Goal: Use online tool/utility: Utilize a website feature to perform a specific function

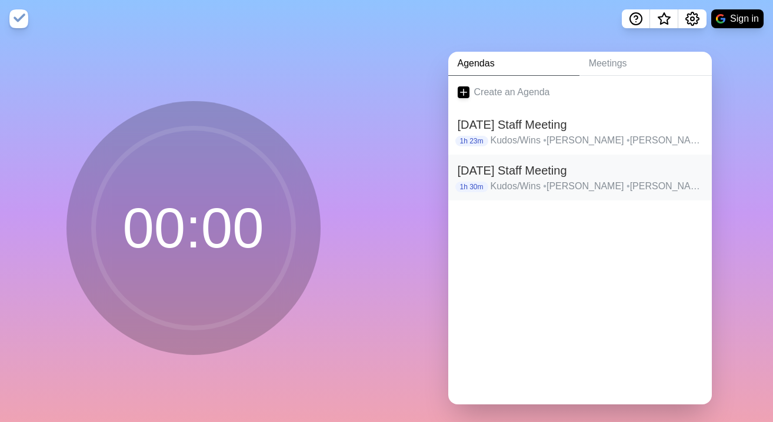
click at [532, 172] on h2 "[DATE] Staff Meeting" at bounding box center [580, 171] width 245 height 18
click at [571, 134] on p "Kudos/Wins • Liz • Maddie • [PERSON_NAME] • [PERSON_NAME] • [GEOGRAPHIC_DATA] •…" at bounding box center [597, 141] width 212 height 14
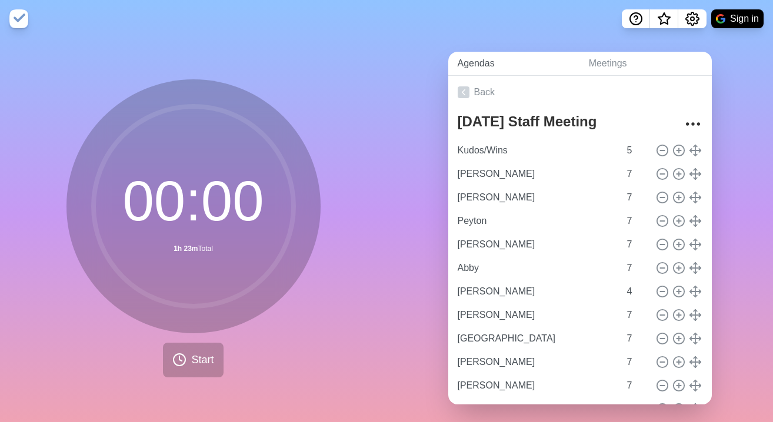
click at [475, 52] on link "Agendas" at bounding box center [513, 64] width 131 height 24
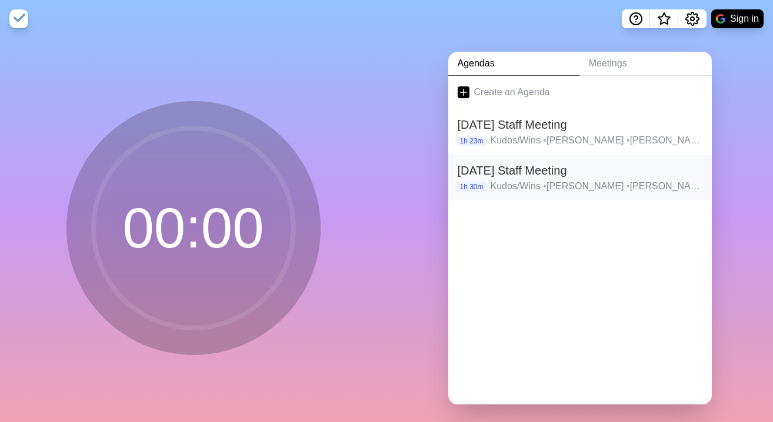
click at [532, 170] on h2 "[DATE] Staff Meeting" at bounding box center [580, 171] width 245 height 18
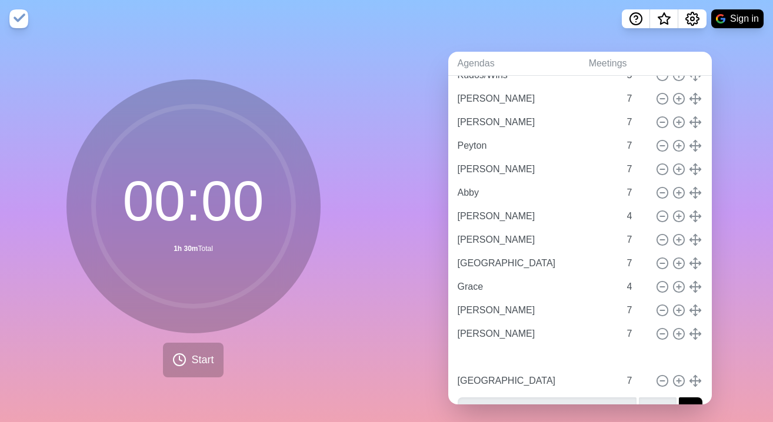
scroll to position [76, 0]
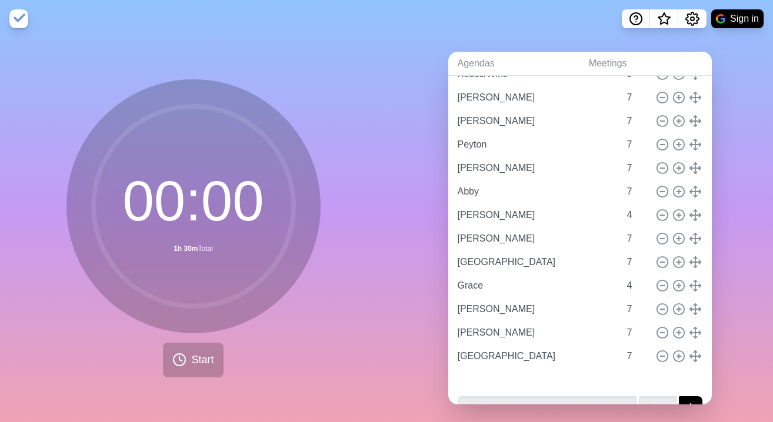
type input "[PERSON_NAME]"
type input "Peyton"
type input "[PERSON_NAME]"
type input "Abby"
type input "[PERSON_NAME]"
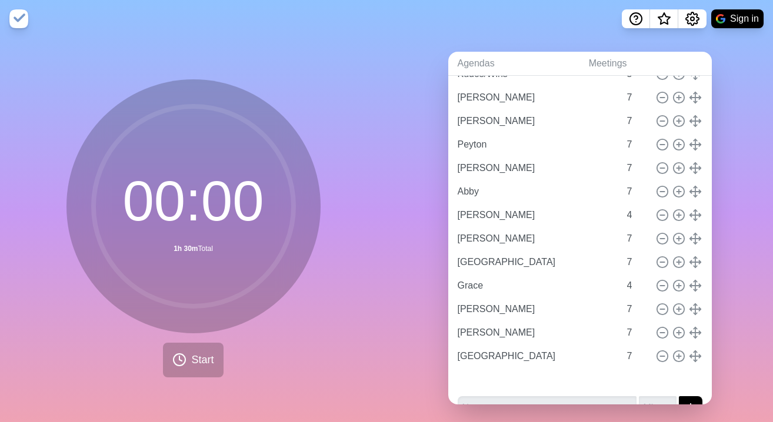
type input "4"
type input "[PERSON_NAME]"
type input "7"
type input "[GEOGRAPHIC_DATA]"
type input "Grace"
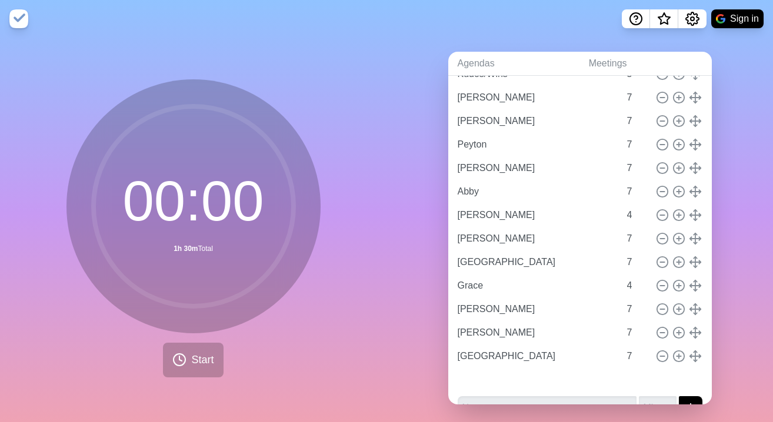
type input "4"
type input "[PERSON_NAME]"
type input "7"
type input "[PERSON_NAME]"
type input "[GEOGRAPHIC_DATA]"
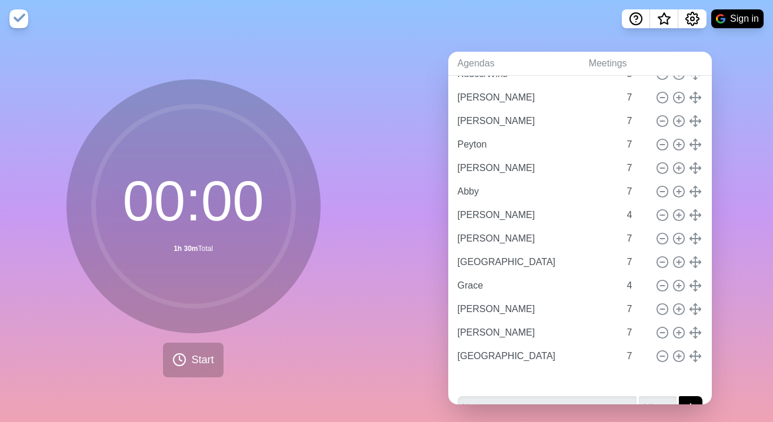
type input "[PERSON_NAME]"
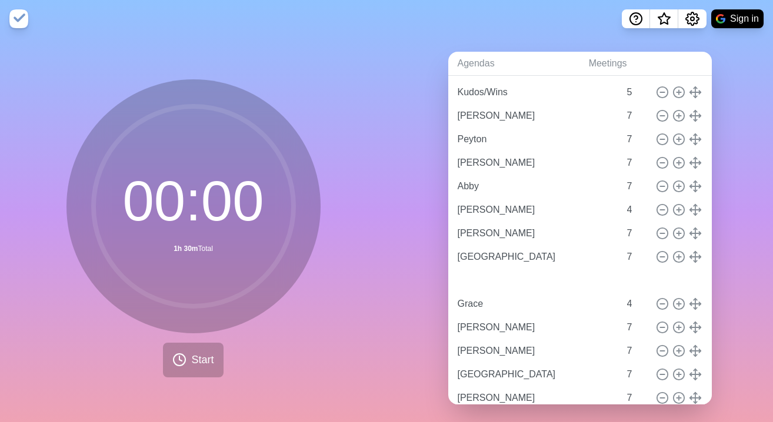
scroll to position [101, 0]
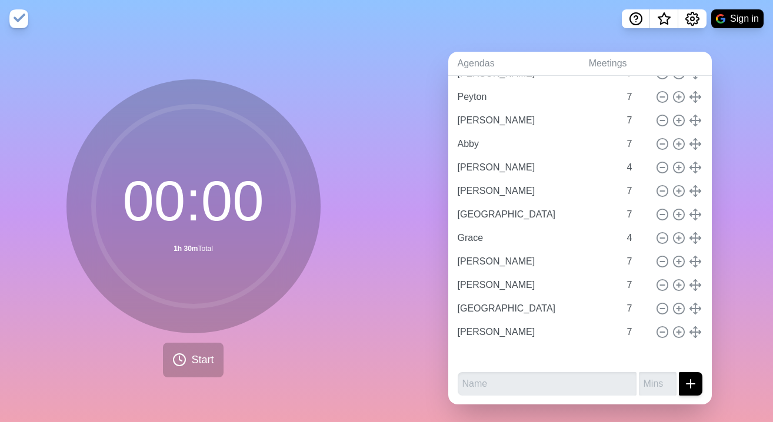
type input "Peyton"
type input "[PERSON_NAME]"
type input "Abby"
type input "[PERSON_NAME]"
type input "4"
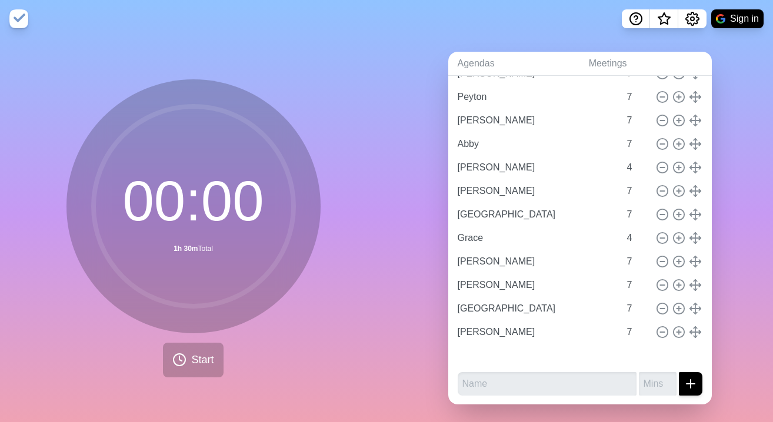
type input "[PERSON_NAME]"
type input "7"
type input "[GEOGRAPHIC_DATA]"
type input "Grace"
type input "4"
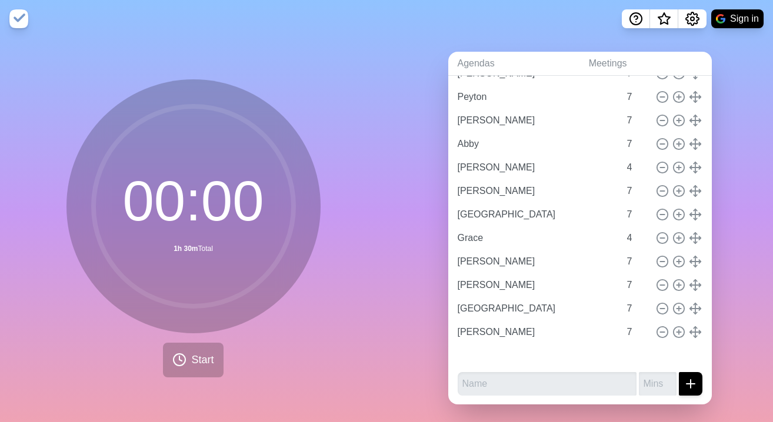
type input "[PERSON_NAME]"
type input "7"
type input "[PERSON_NAME]"
type input "[GEOGRAPHIC_DATA]"
type input "[PERSON_NAME]"
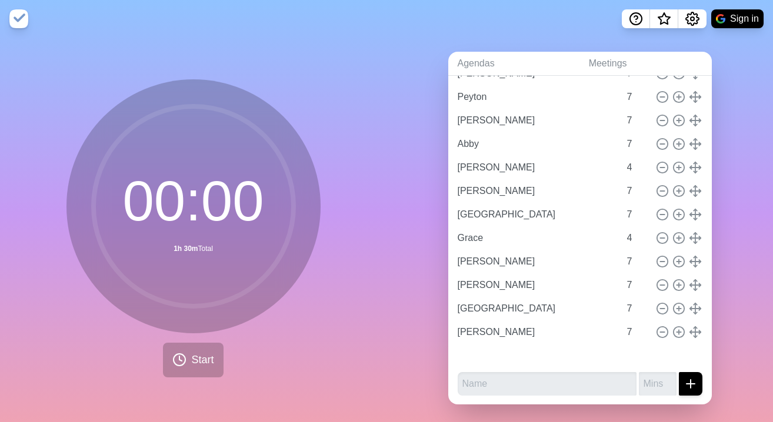
type input "[PERSON_NAME]"
click at [662, 241] on icon at bounding box center [662, 238] width 13 height 13
type input "[PERSON_NAME]"
type input "7"
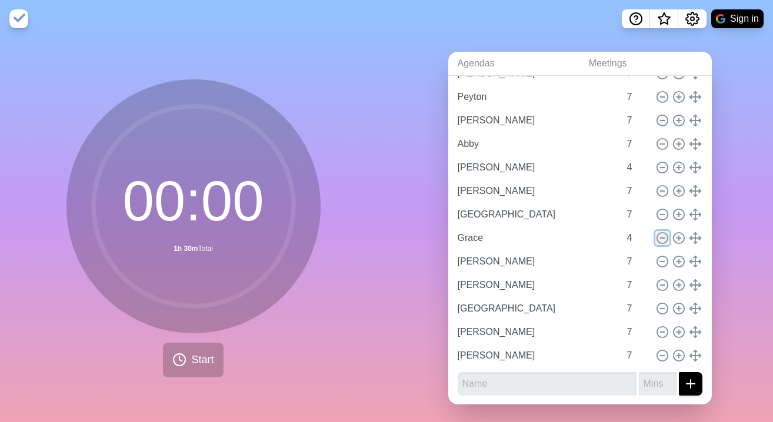
type input "[PERSON_NAME]"
type input "[GEOGRAPHIC_DATA]"
type input "[PERSON_NAME]"
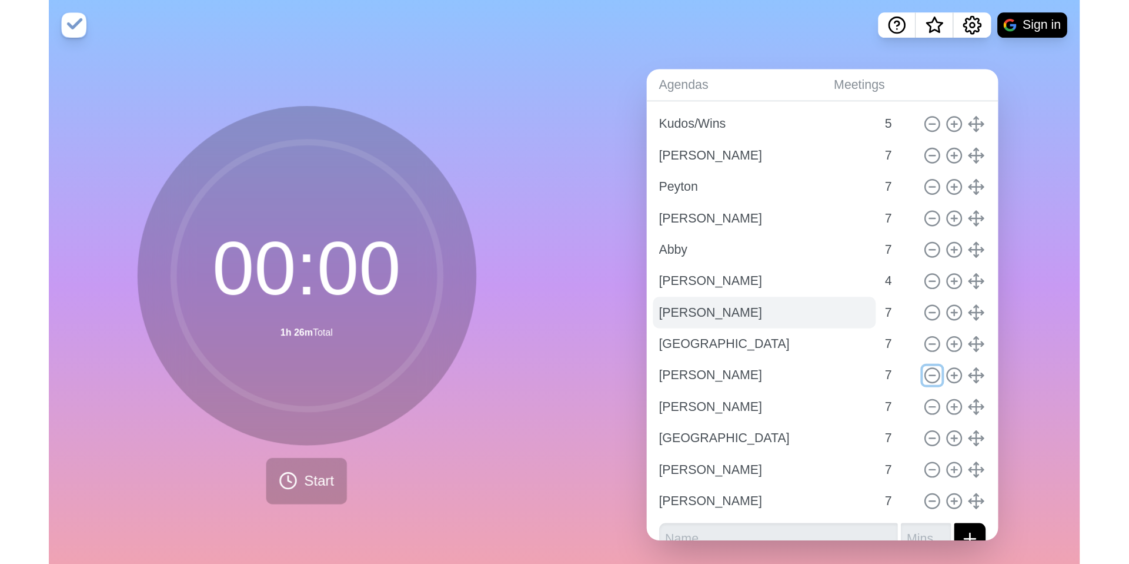
scroll to position [0, 0]
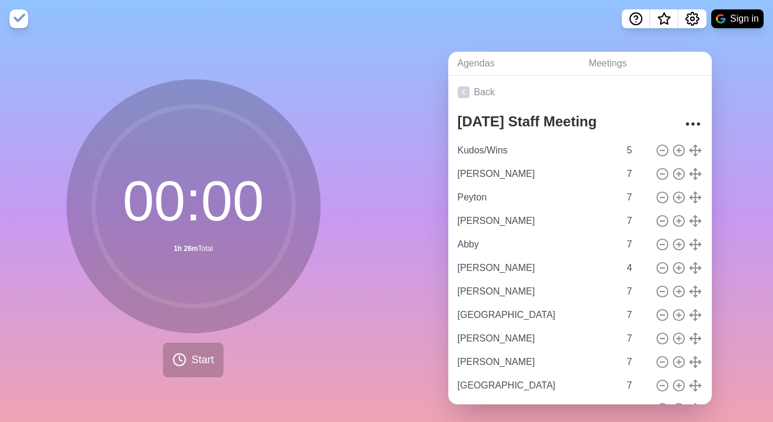
click at [417, 123] on div "Agendas Meetings Back [DATE] Staff Meeting Kudos/Wins 5 Maddie 7 Peyton 7 [PERS…" at bounding box center [579, 233] width 386 height 391
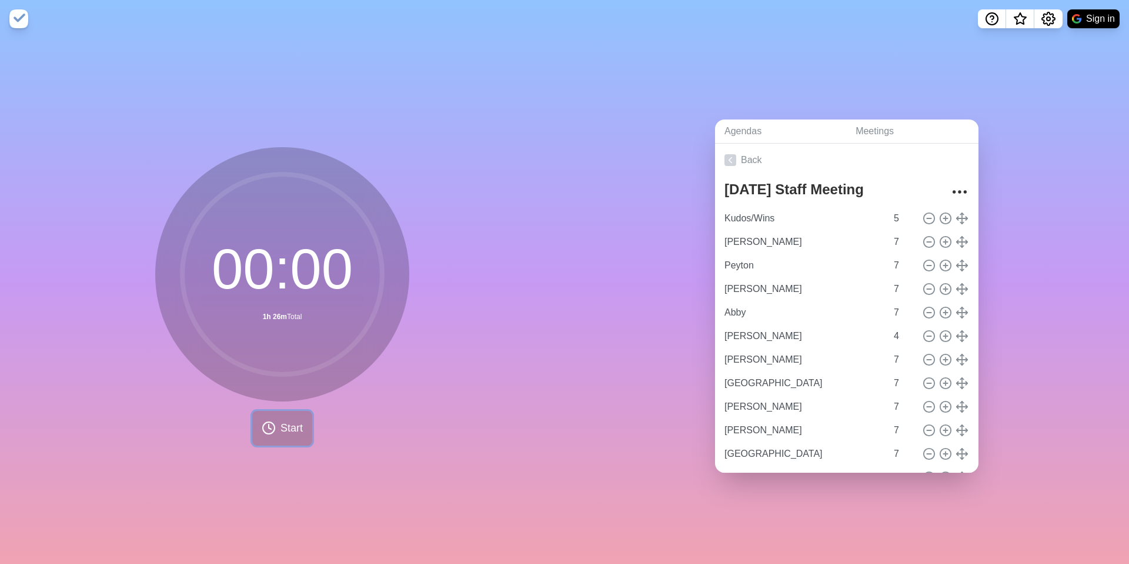
click at [294, 422] on span "Start" at bounding box center [292, 428] width 22 height 16
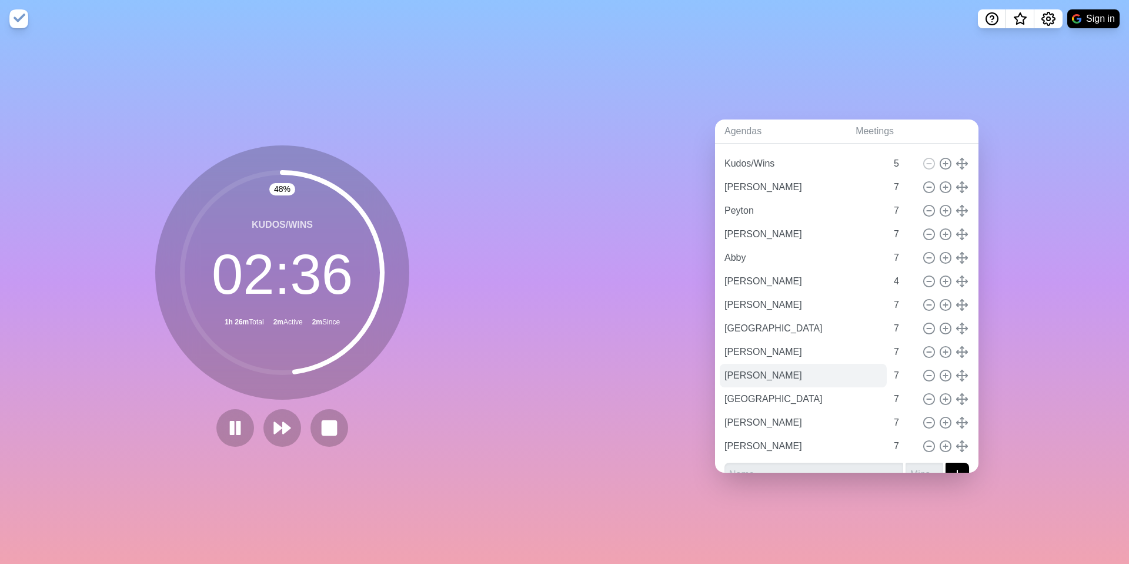
scroll to position [56, 0]
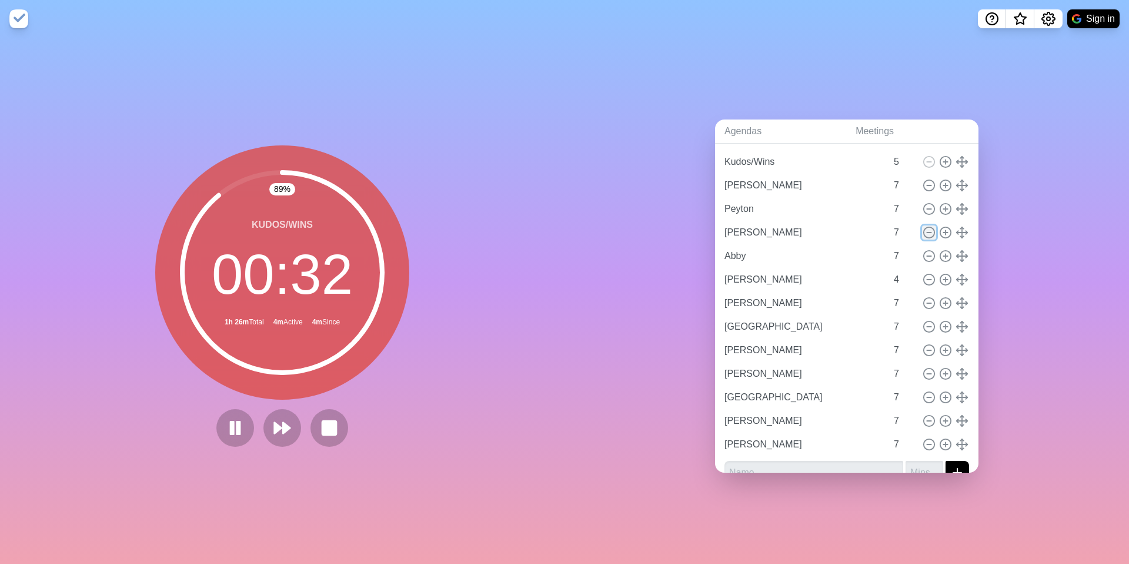
click at [772, 232] on line at bounding box center [929, 232] width 4 height 0
type input "Abby"
type input "[PERSON_NAME]"
type input "4"
type input "[PERSON_NAME]"
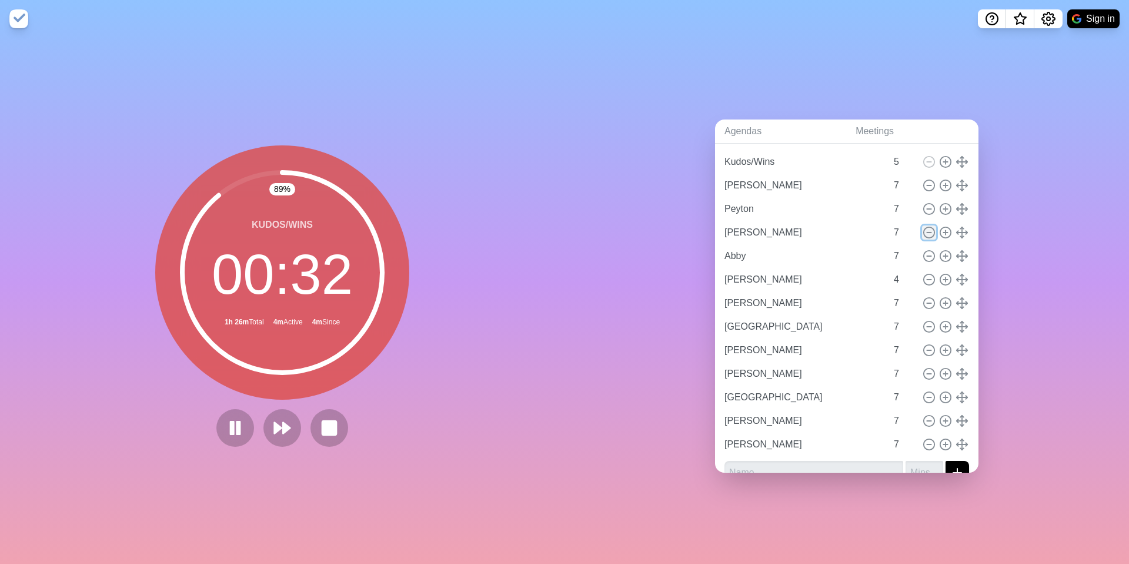
type input "7"
type input "[GEOGRAPHIC_DATA]"
type input "[PERSON_NAME]"
type input "[GEOGRAPHIC_DATA]"
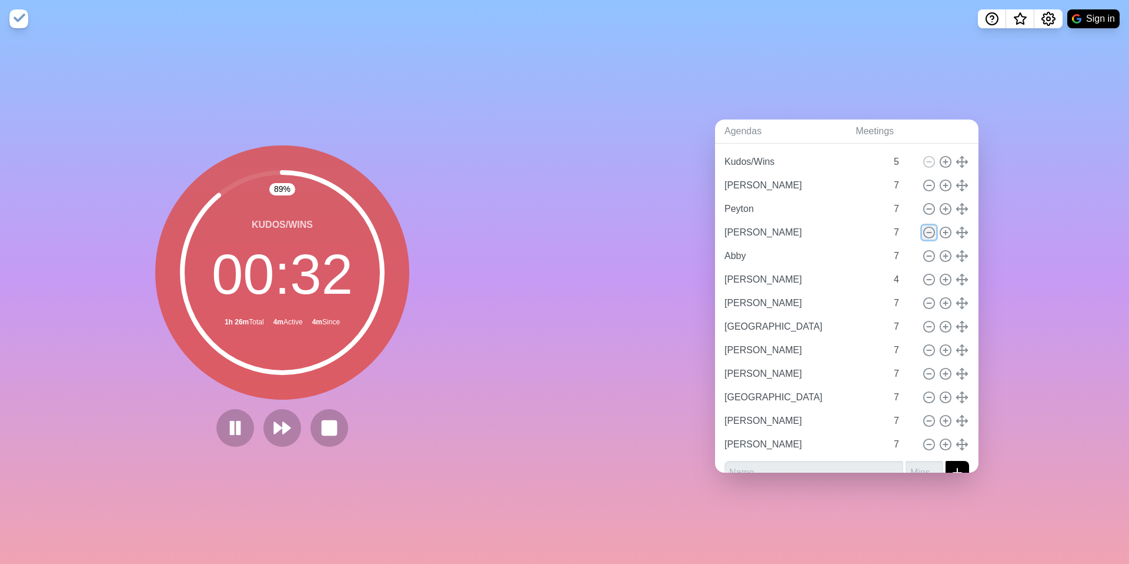
type input "[PERSON_NAME]"
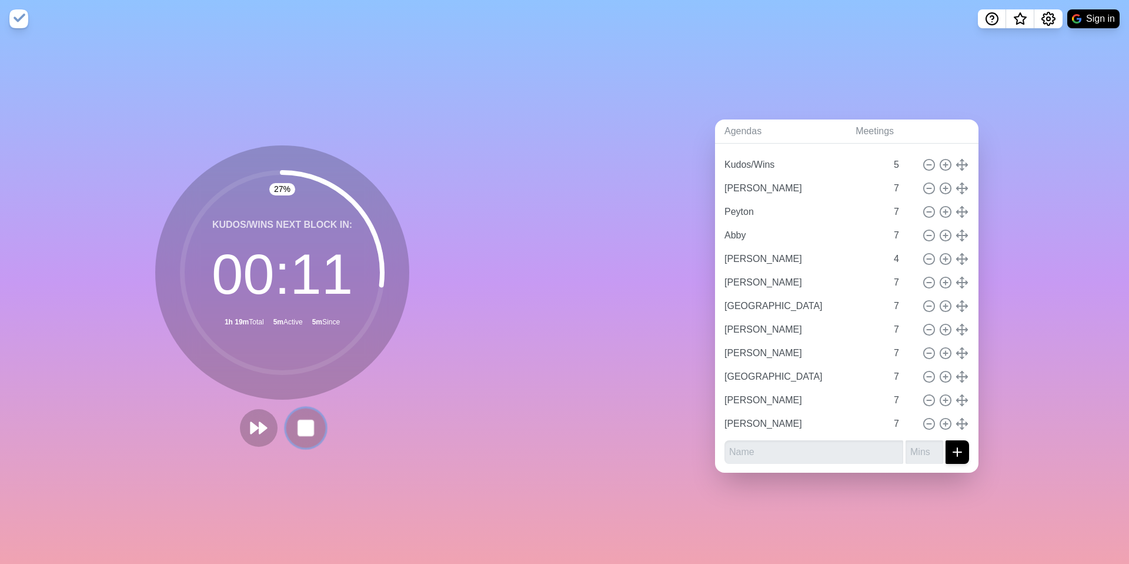
click at [315, 422] on button at bounding box center [305, 427] width 39 height 39
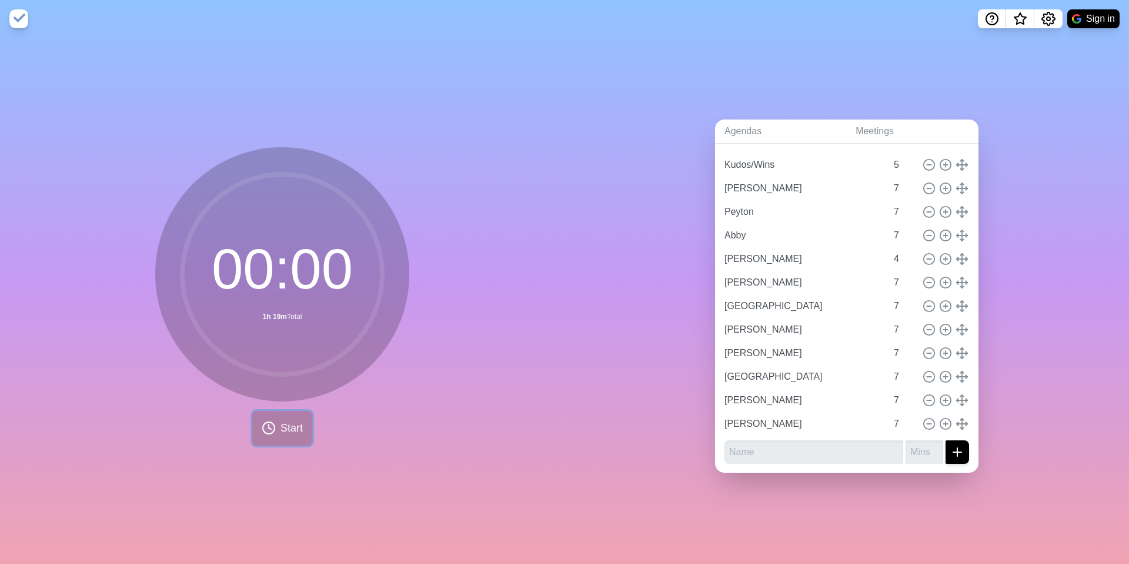
click at [281, 422] on span "Start" at bounding box center [292, 428] width 22 height 16
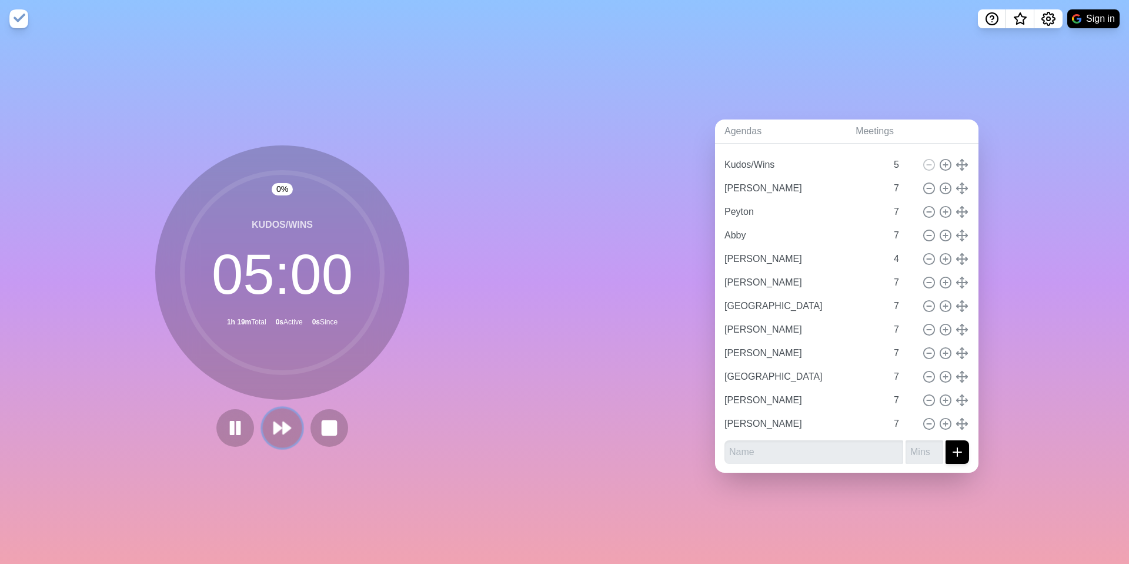
click at [290, 422] on icon at bounding box center [282, 428] width 20 height 20
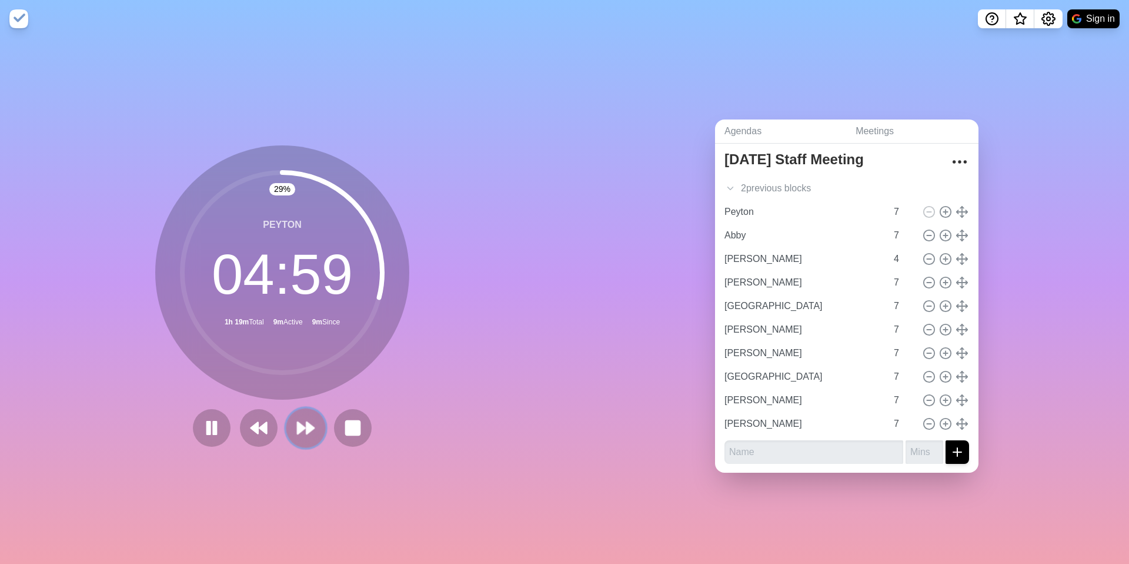
click at [310, 422] on button at bounding box center [305, 427] width 39 height 39
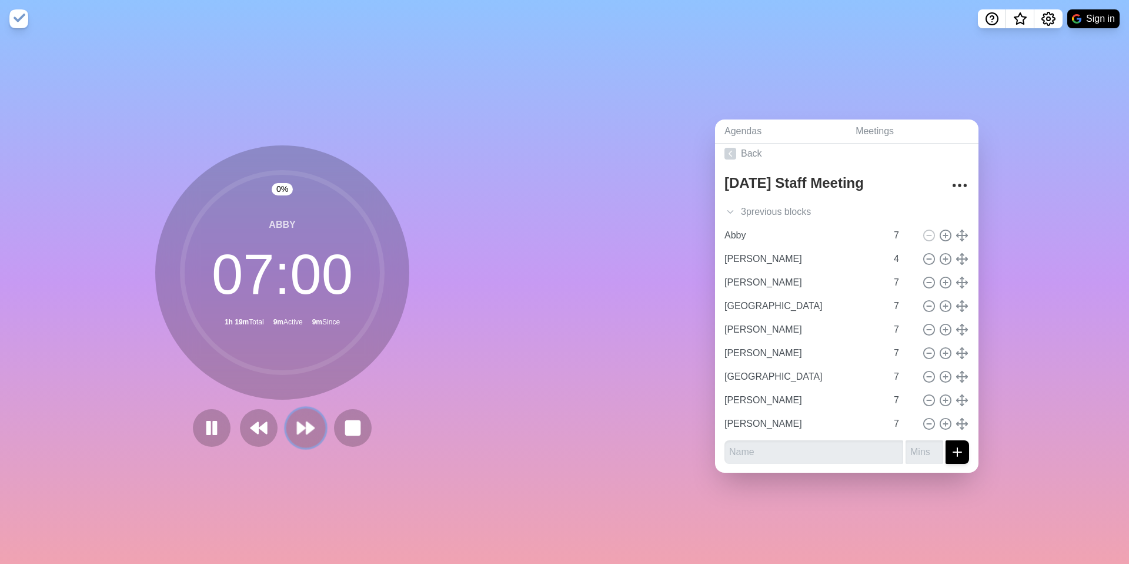
click at [310, 422] on button at bounding box center [305, 427] width 39 height 39
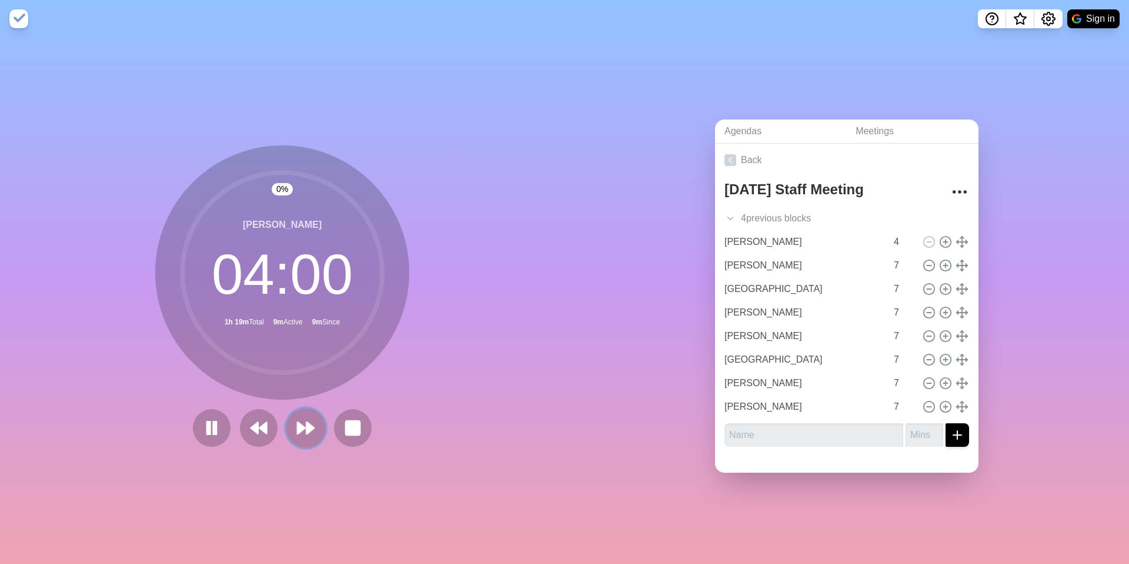
click at [310, 422] on button at bounding box center [305, 427] width 39 height 39
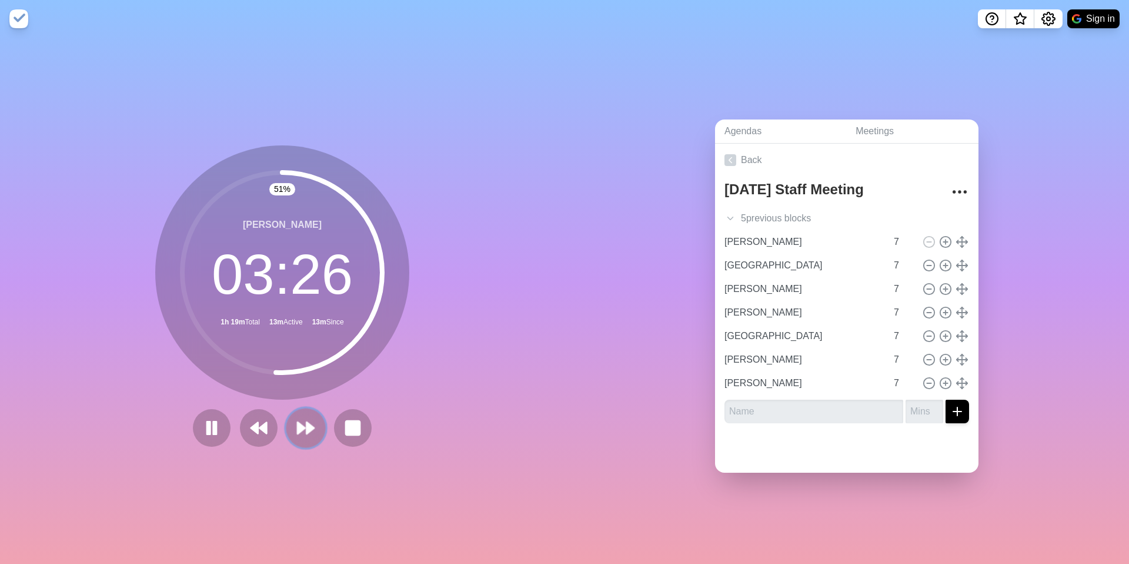
click at [305, 422] on icon at bounding box center [306, 428] width 20 height 20
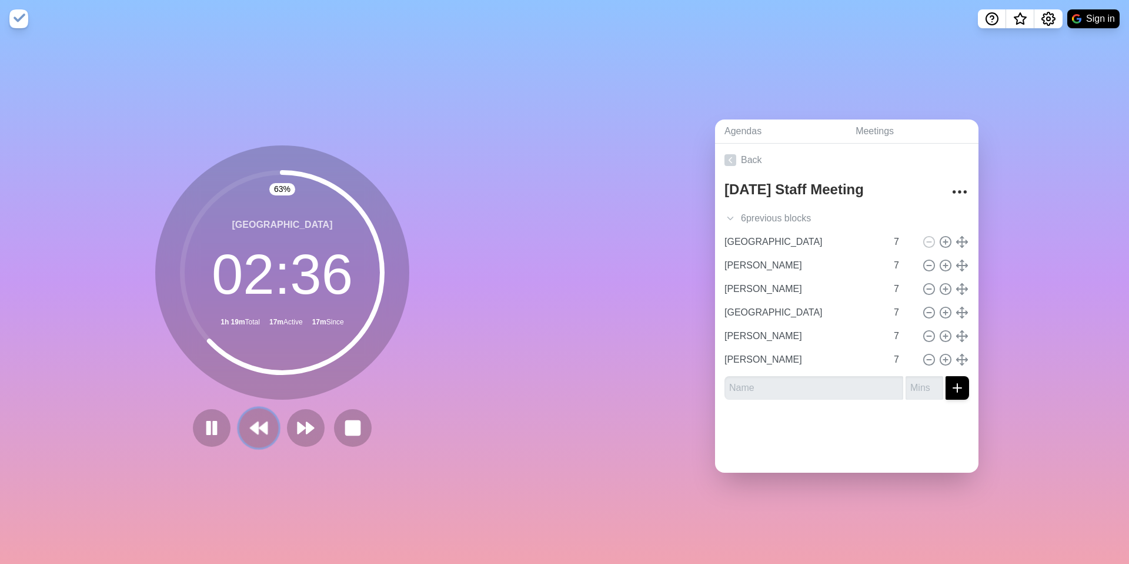
click at [262, 421] on icon at bounding box center [259, 428] width 20 height 20
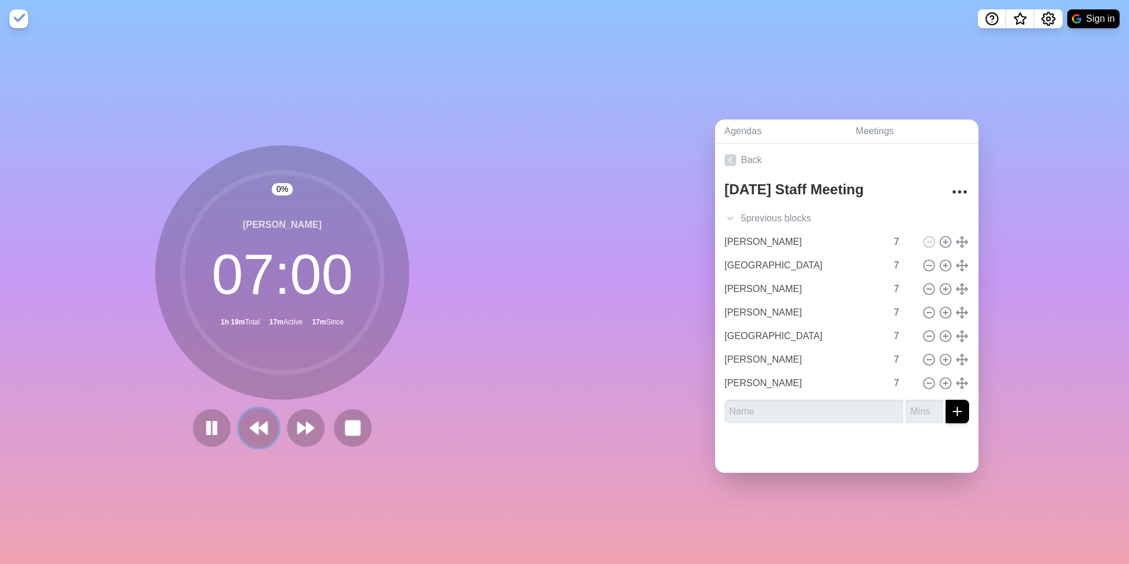
click at [262, 421] on icon at bounding box center [259, 428] width 20 height 20
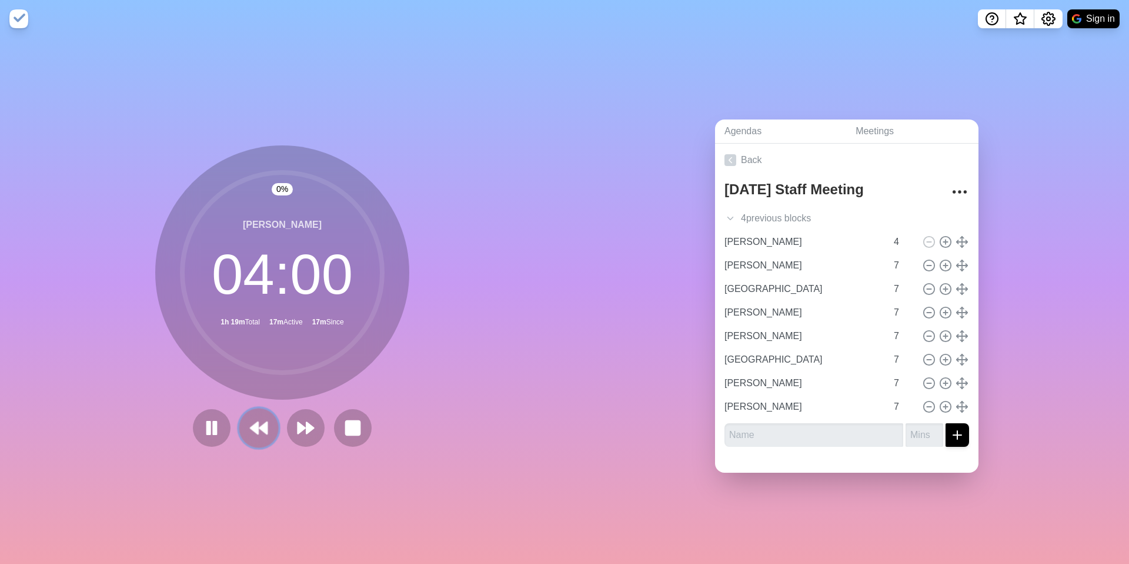
click at [262, 421] on icon at bounding box center [259, 428] width 20 height 20
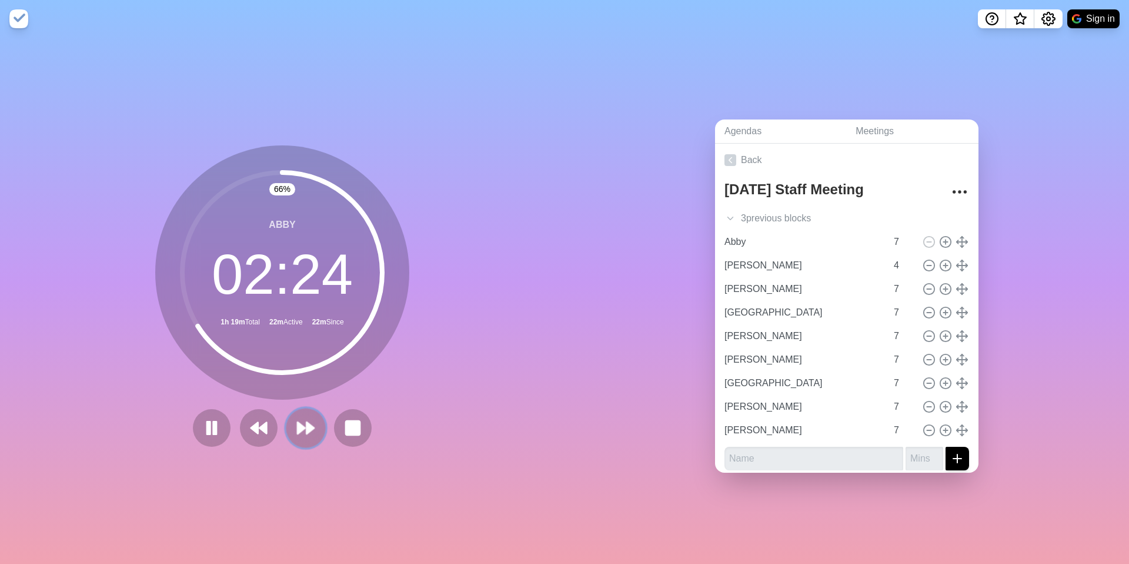
click at [319, 422] on button at bounding box center [305, 427] width 39 height 39
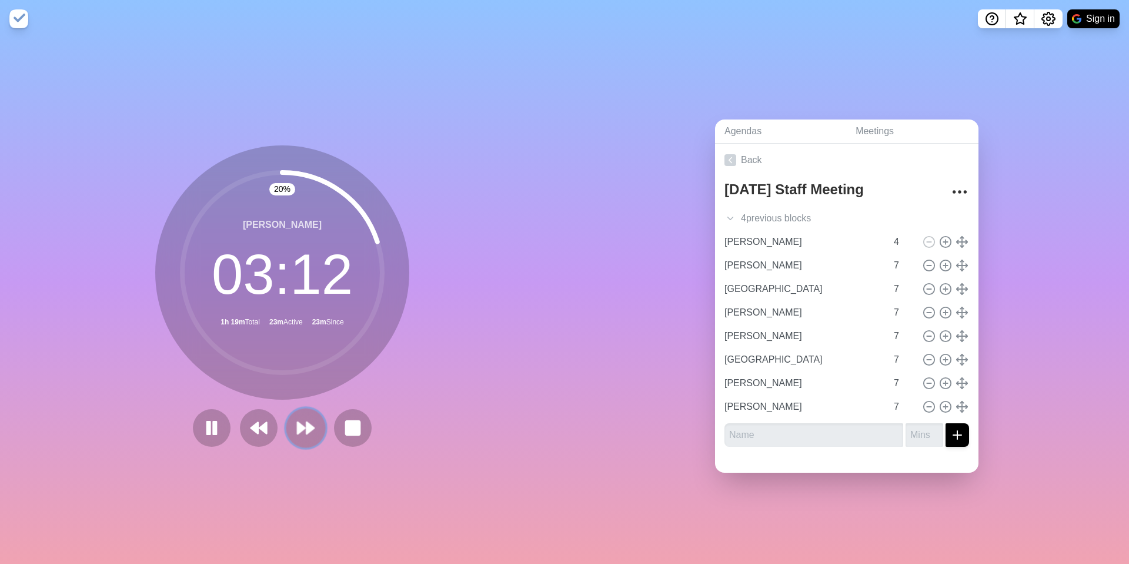
click at [319, 422] on button at bounding box center [305, 427] width 39 height 39
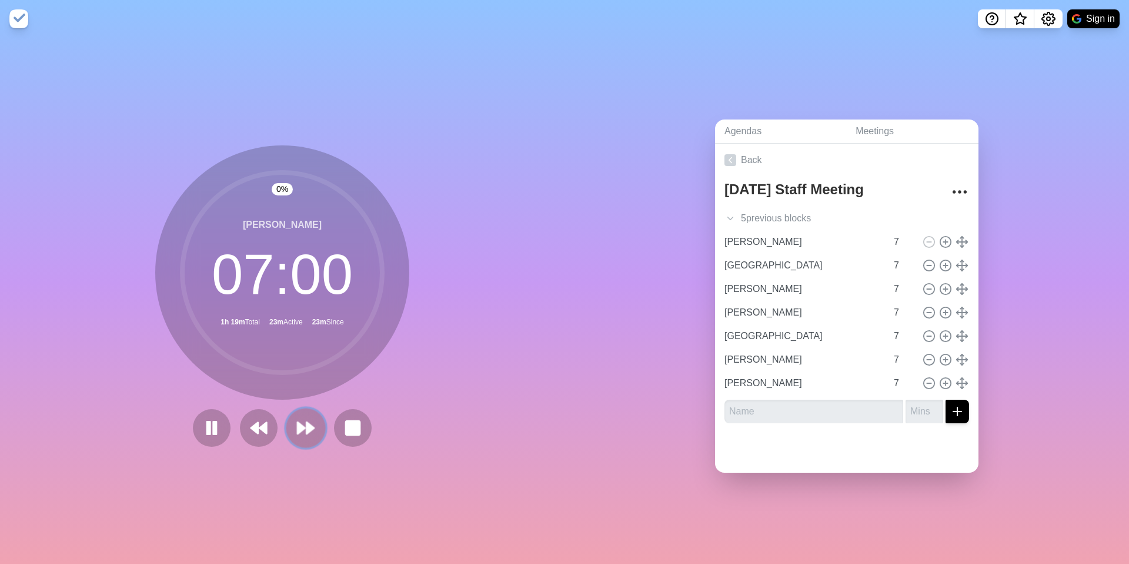
click at [319, 422] on button at bounding box center [305, 427] width 39 height 39
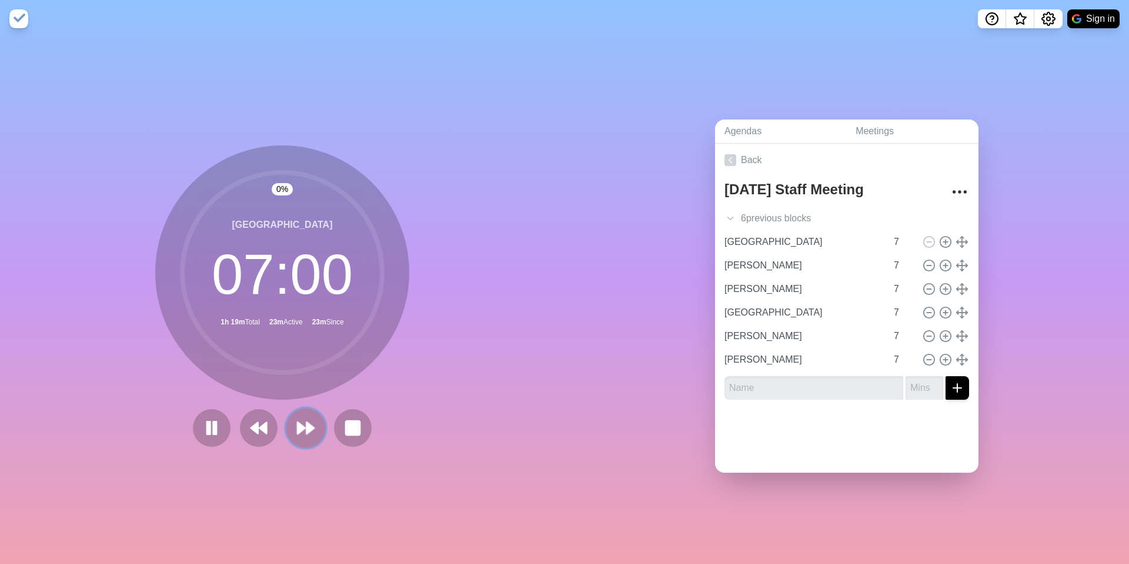
click at [319, 422] on button at bounding box center [305, 427] width 39 height 39
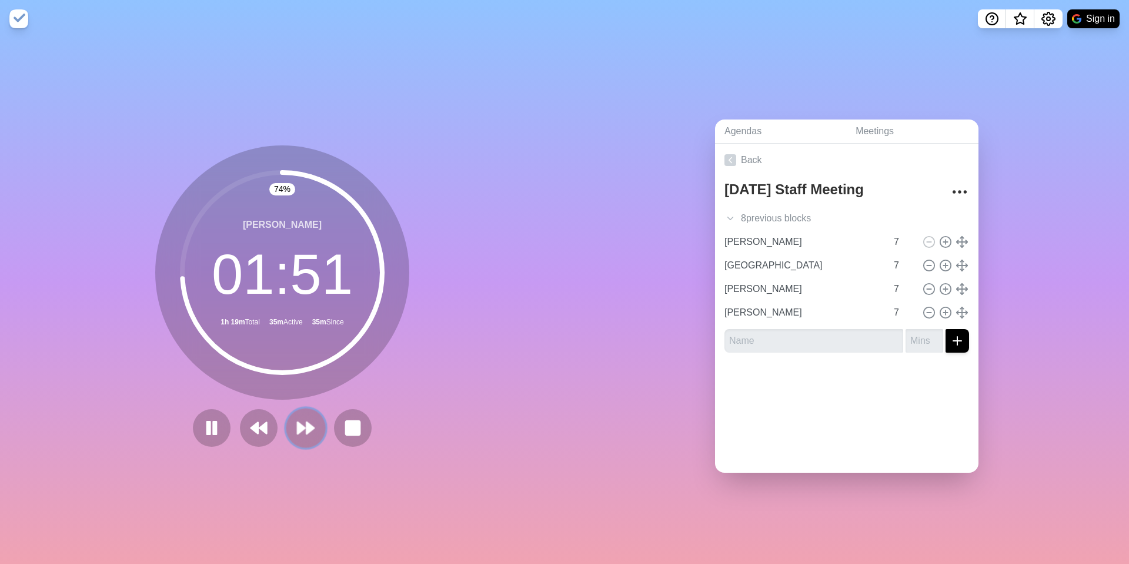
click at [319, 422] on button at bounding box center [305, 427] width 39 height 39
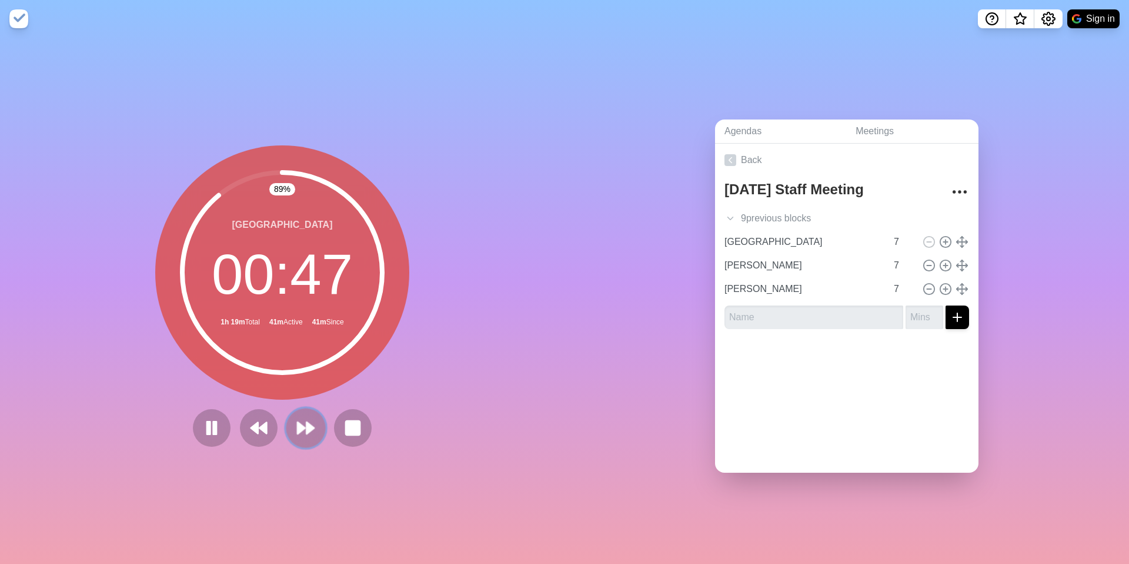
click at [319, 422] on button at bounding box center [305, 427] width 39 height 39
